Goal: Information Seeking & Learning: Learn about a topic

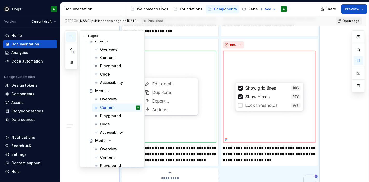
scroll to position [978, 0]
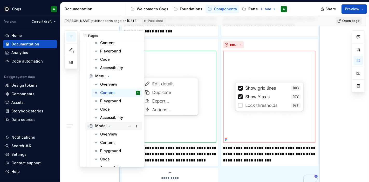
click at [101, 124] on div "Modal" at bounding box center [100, 125] width 11 height 5
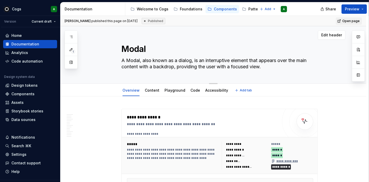
click at [237, 67] on textarea "A Modal, also known as a dialog, is an interruptive element that appears over t…" at bounding box center [218, 63] width 196 height 15
click at [249, 71] on div "Modal A Modal, also known as a dialog, is an interruptive element that appears …" at bounding box center [220, 54] width 196 height 57
click at [235, 58] on textarea "A Modal, also known as a dialog, is an interruptive element that appears over t…" at bounding box center [218, 63] width 196 height 15
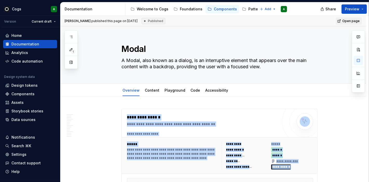
scroll to position [155, 0]
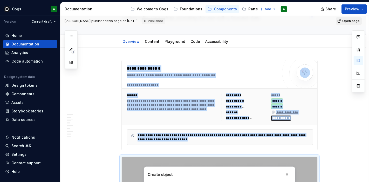
scroll to position [0, 0]
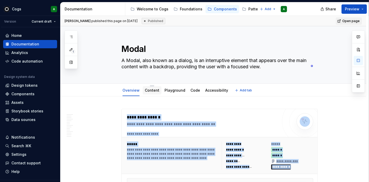
click at [149, 90] on link "Content" at bounding box center [152, 90] width 15 height 4
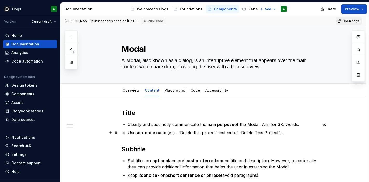
click at [200, 134] on p "Use sentence case ( e.g., “Delete this project” instead of “Delete This Project…" at bounding box center [223, 133] width 190 height 6
click at [202, 131] on p "Use sentence case ( e.g., “Delete this project” instead of “Delete This Project…" at bounding box center [223, 133] width 190 height 6
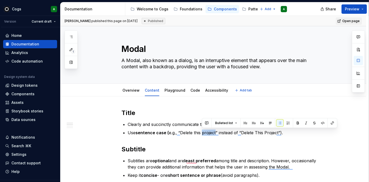
type textarea "*"
